Goal: Find specific page/section: Find specific page/section

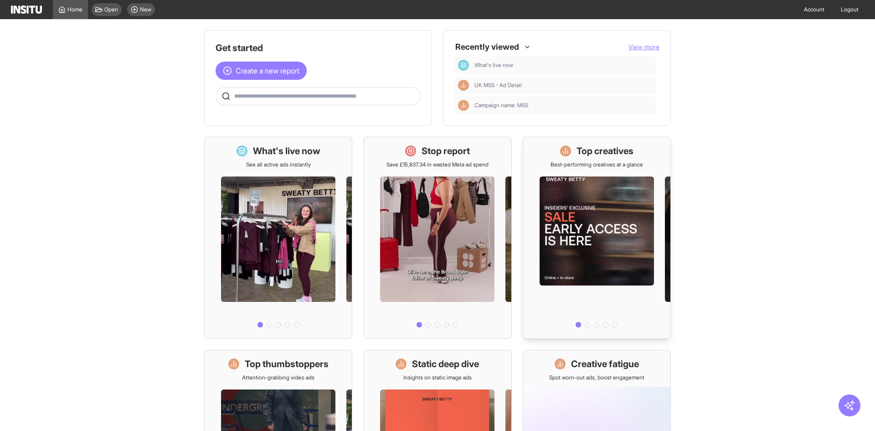
click at [585, 324] on div at bounding box center [587, 324] width 5 height 5
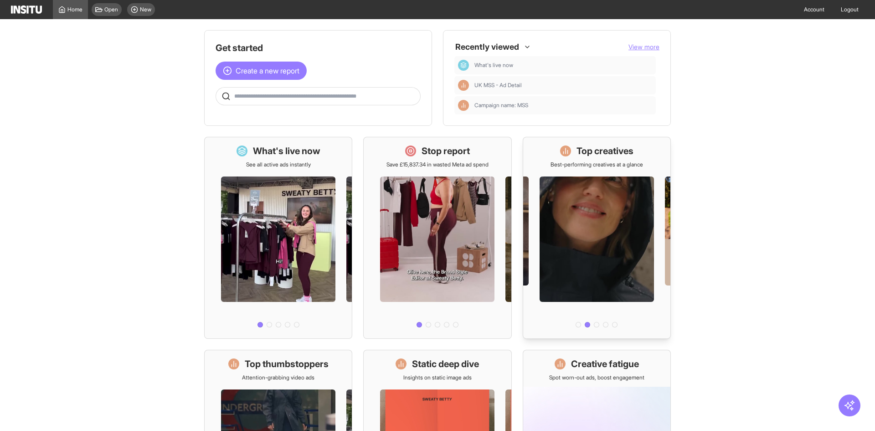
click at [594, 326] on div at bounding box center [596, 324] width 5 height 5
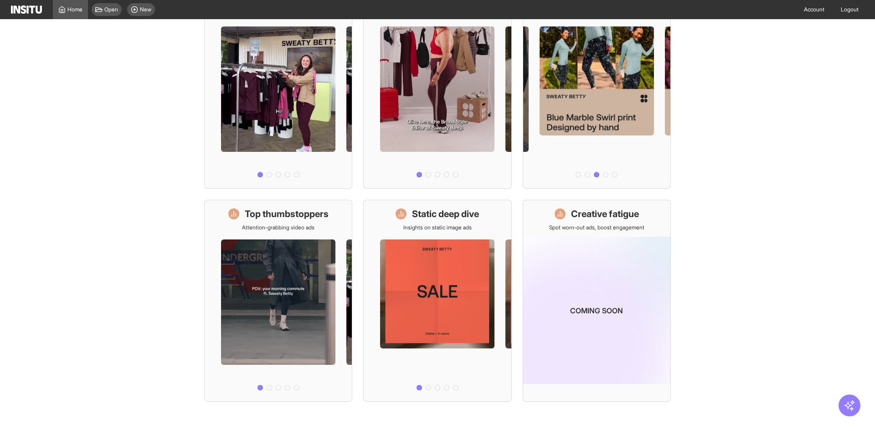
scroll to position [154, 0]
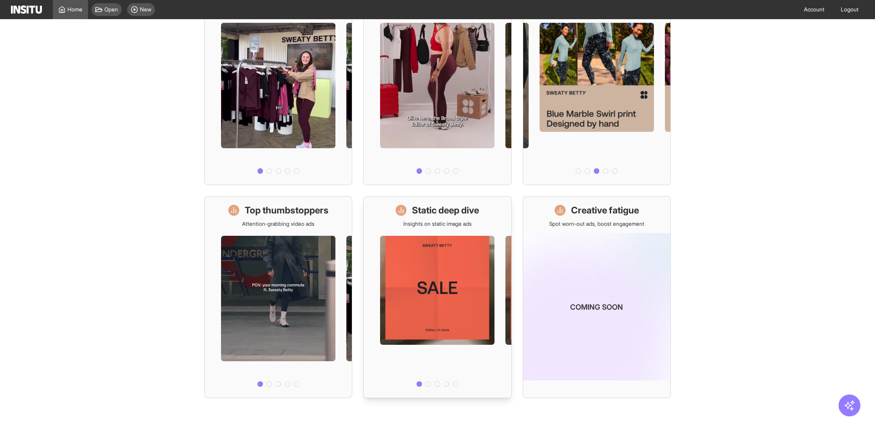
click at [427, 382] on li at bounding box center [428, 383] width 5 height 5
click at [426, 383] on div at bounding box center [428, 383] width 5 height 5
click at [435, 385] on div at bounding box center [437, 383] width 5 height 5
click at [485, 277] on div at bounding box center [437, 308] width 147 height 163
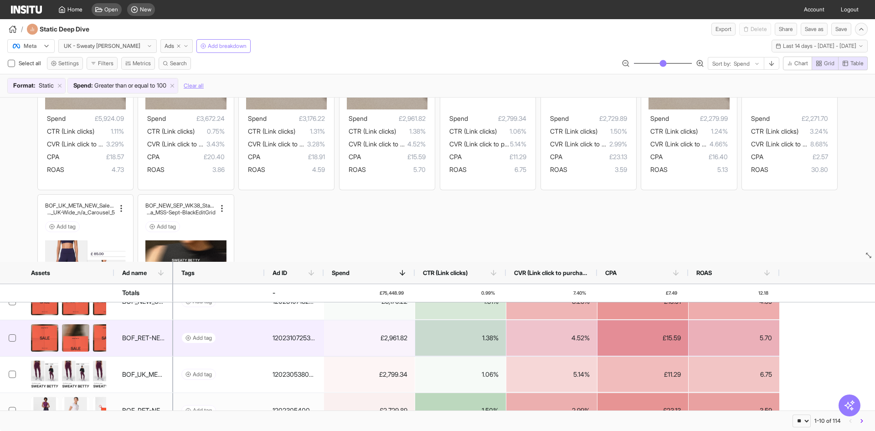
scroll to position [91, 0]
